Goal: Information Seeking & Learning: Find specific page/section

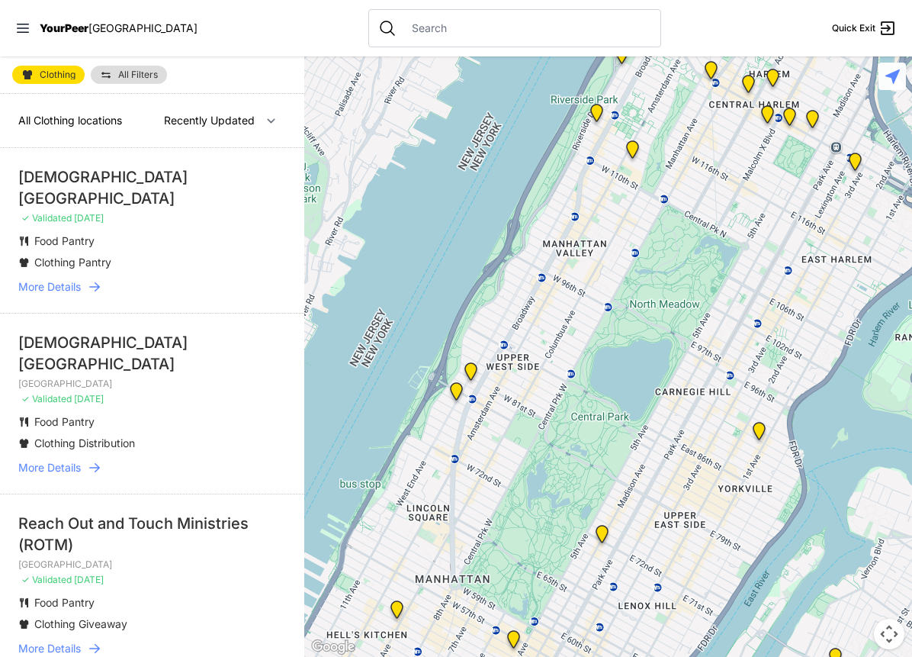
click at [93, 460] on icon at bounding box center [94, 467] width 15 height 15
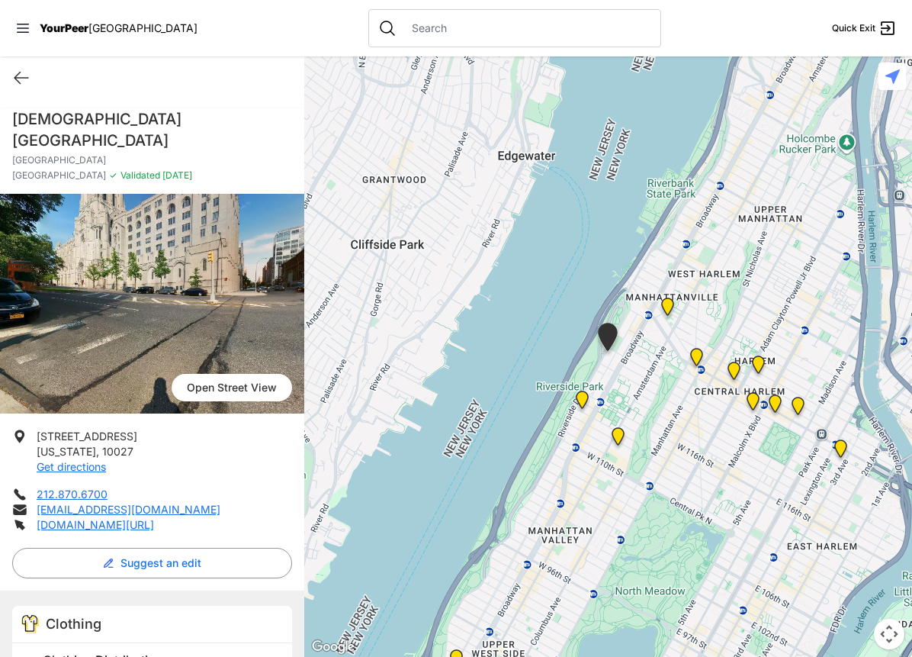
click at [34, 649] on span at bounding box center [222, 659] width 403 height 21
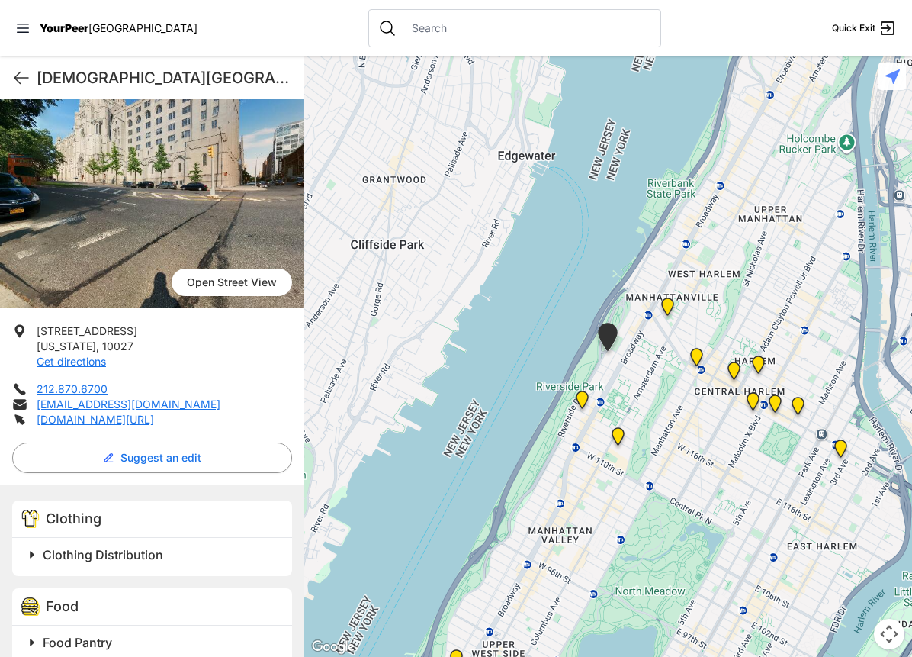
scroll to position [106, 0]
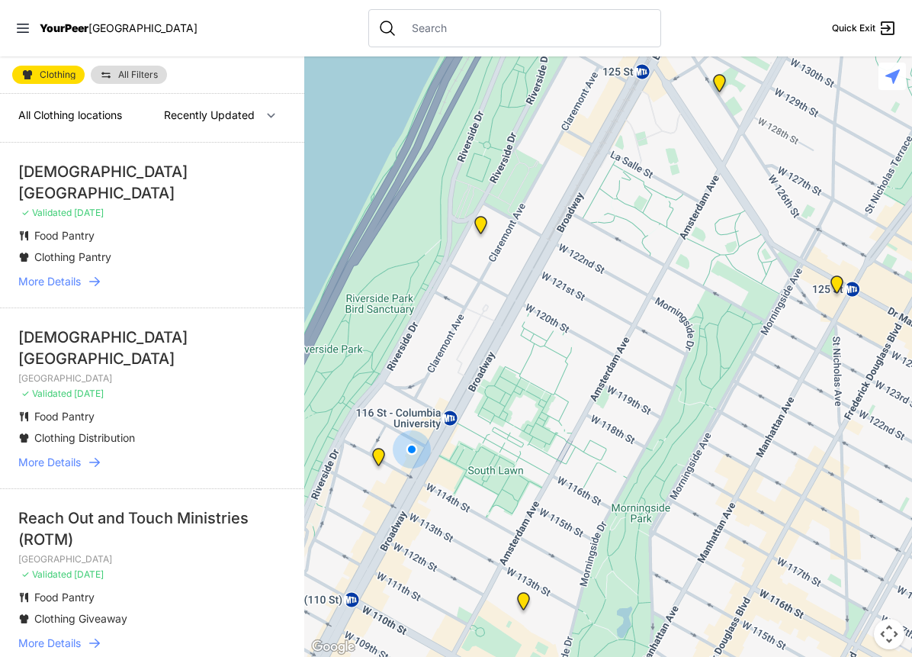
select select "nearby"
